Goal: Transaction & Acquisition: Obtain resource

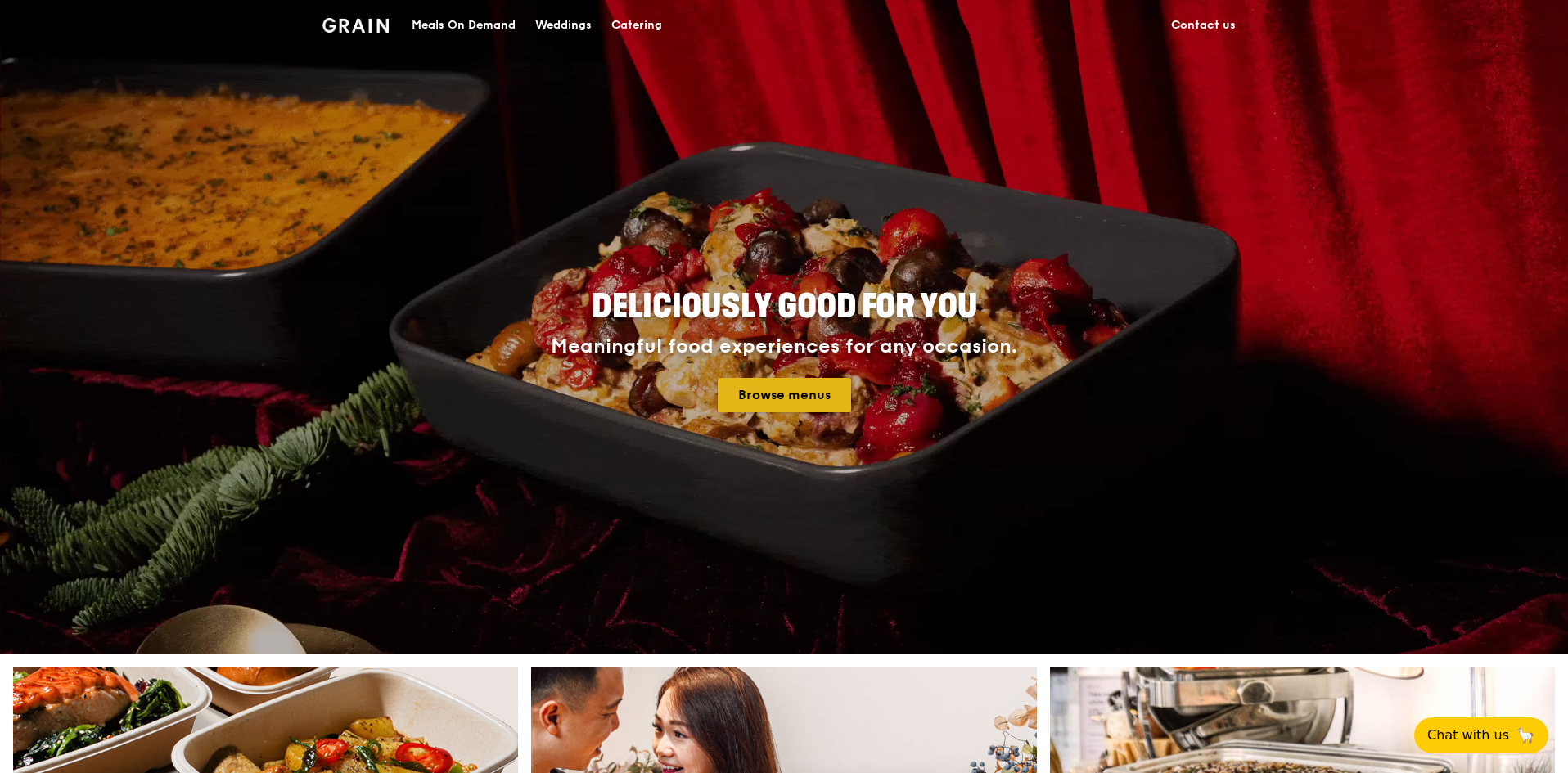
click at [780, 392] on link "Browse menus" at bounding box center [784, 396] width 133 height 34
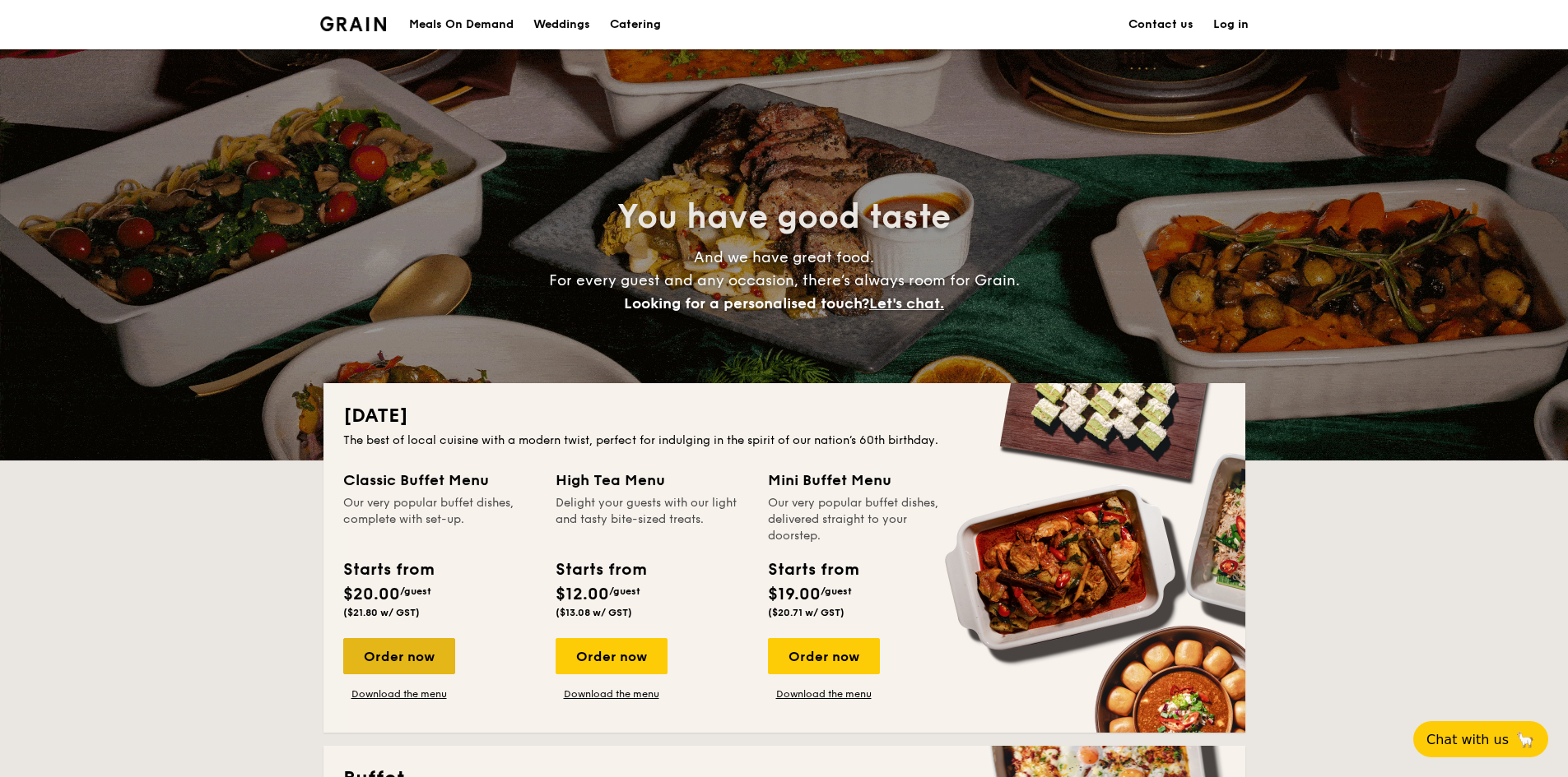
click at [423, 656] on div "Order now" at bounding box center [399, 657] width 112 height 37
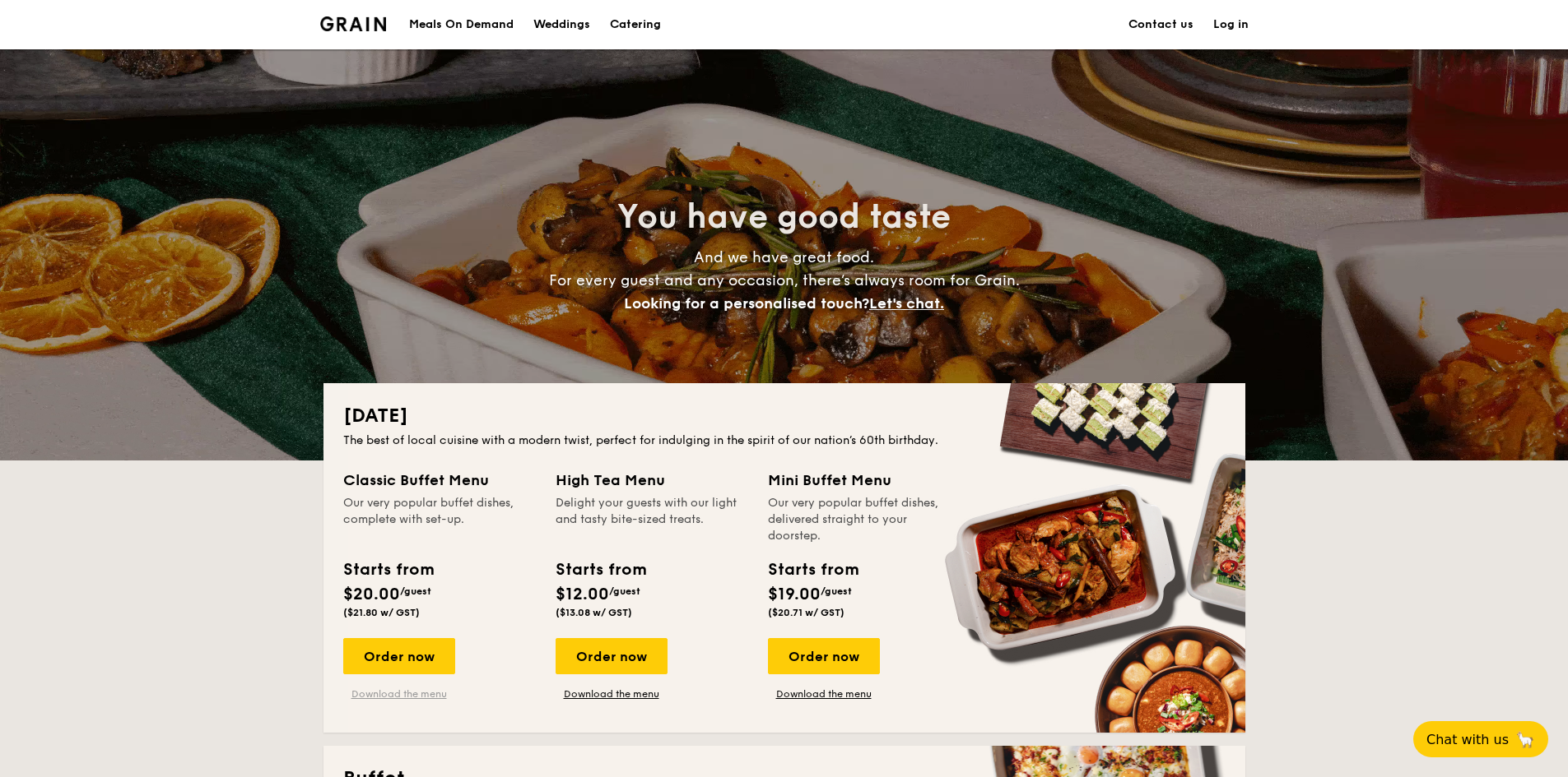
click at [419, 693] on link "Download the menu" at bounding box center [399, 694] width 112 height 13
